Goal: Navigation & Orientation: Find specific page/section

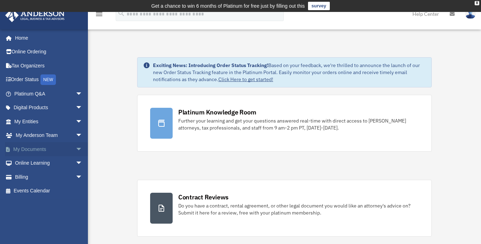
click at [55, 145] on link "My Documents arrow_drop_down" at bounding box center [49, 149] width 88 height 14
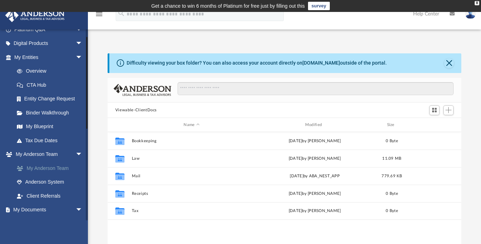
scroll to position [70, 0]
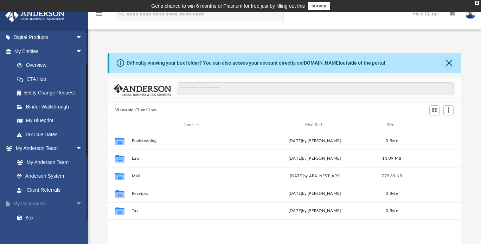
click at [46, 199] on link "My Documents arrow_drop_down" at bounding box center [49, 204] width 88 height 14
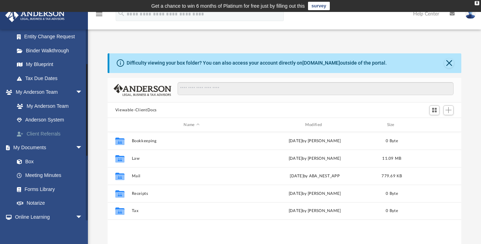
scroll to position [141, 0]
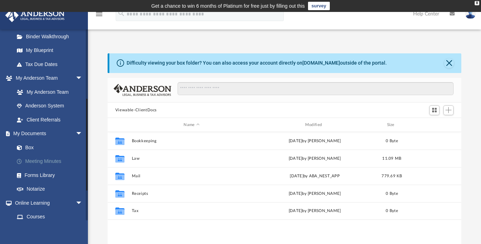
click at [49, 161] on link "Meeting Minutes" at bounding box center [51, 162] width 83 height 14
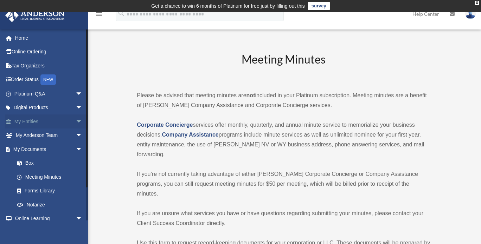
click at [44, 124] on link "My Entities arrow_drop_down" at bounding box center [49, 122] width 88 height 14
